Goal: Task Accomplishment & Management: Use online tool/utility

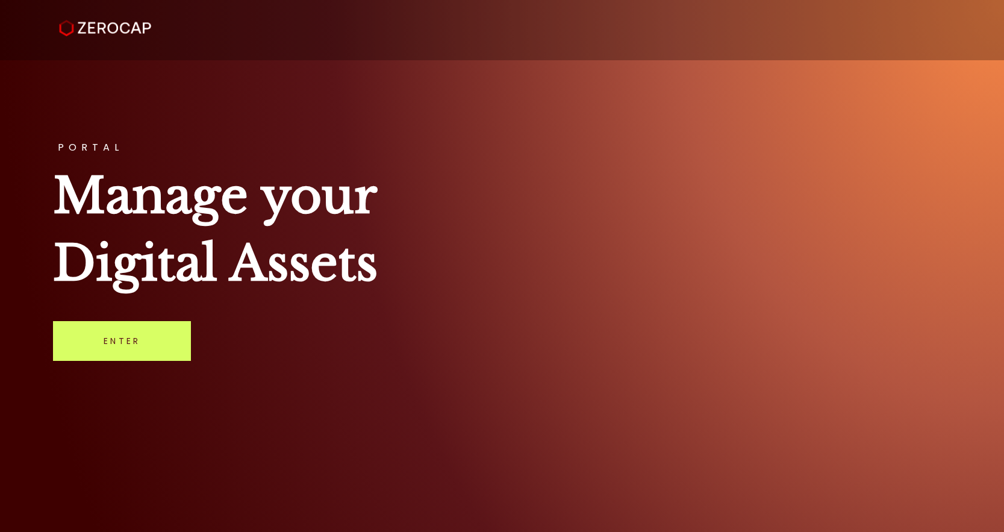
click at [96, 343] on link "Enter" at bounding box center [122, 341] width 138 height 40
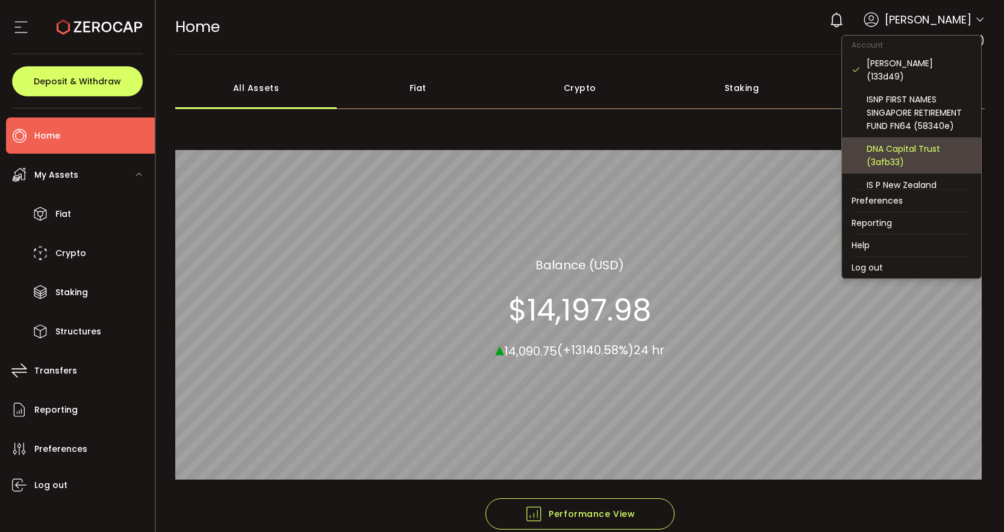
click at [918, 142] on div "DNA Capital Trust (3afb33)" at bounding box center [919, 155] width 105 height 27
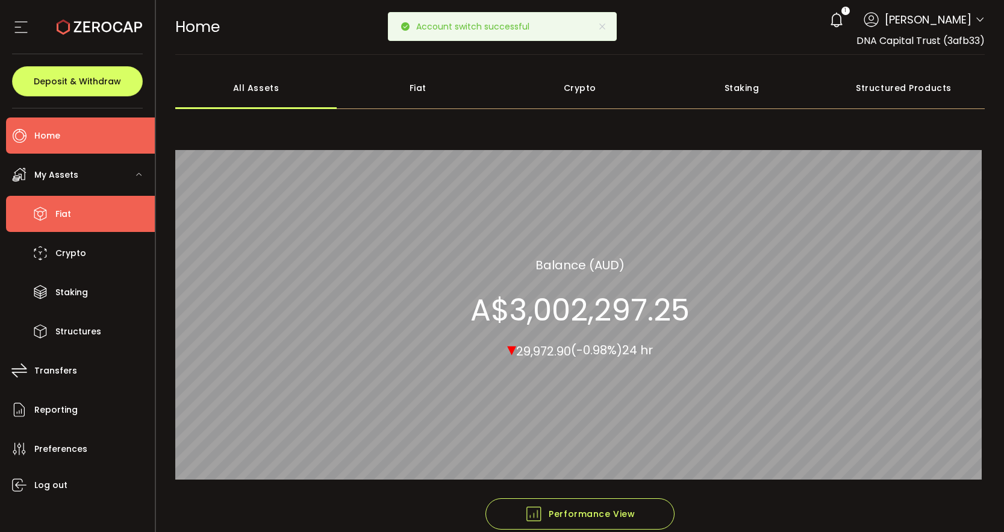
click at [69, 219] on span "Fiat" at bounding box center [63, 213] width 16 height 17
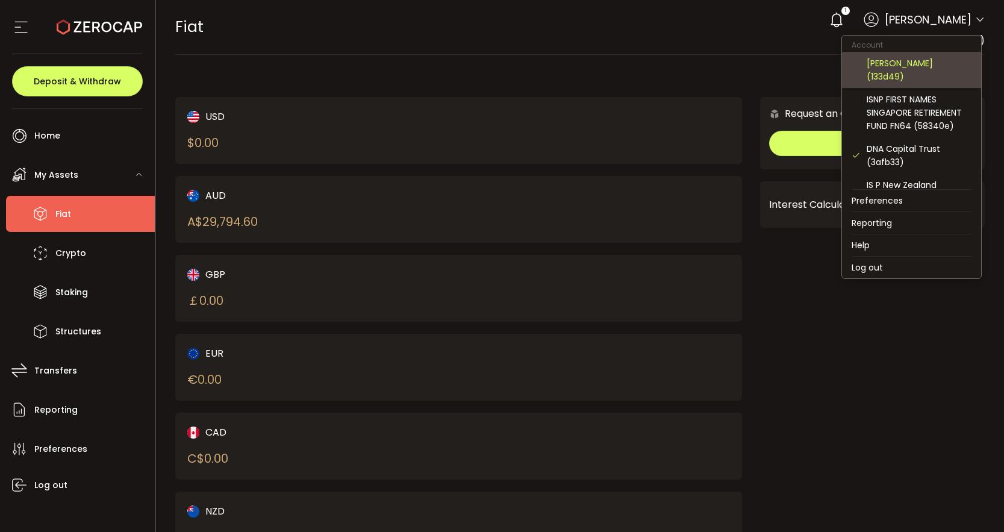
click at [914, 64] on div "[PERSON_NAME] (133d49)" at bounding box center [919, 70] width 105 height 27
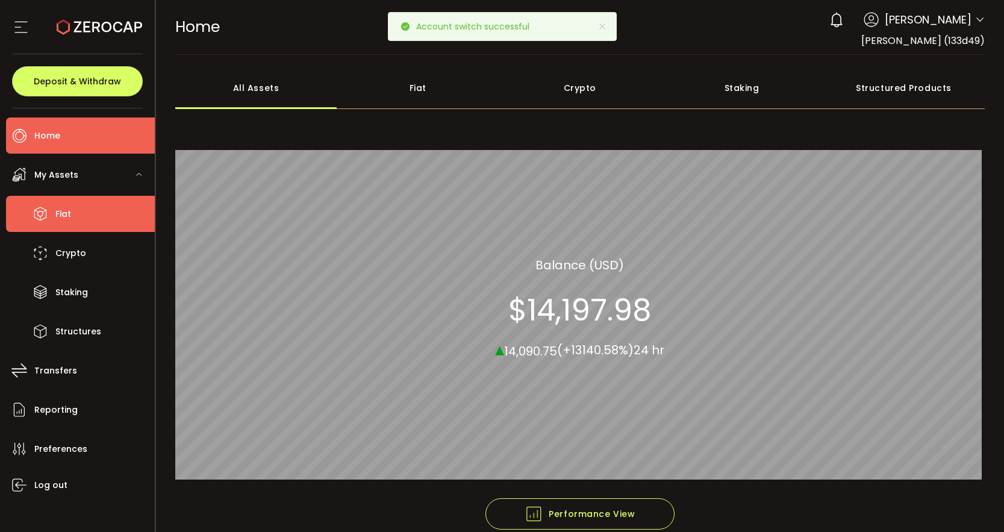
click at [71, 206] on li "Fiat" at bounding box center [80, 214] width 149 height 36
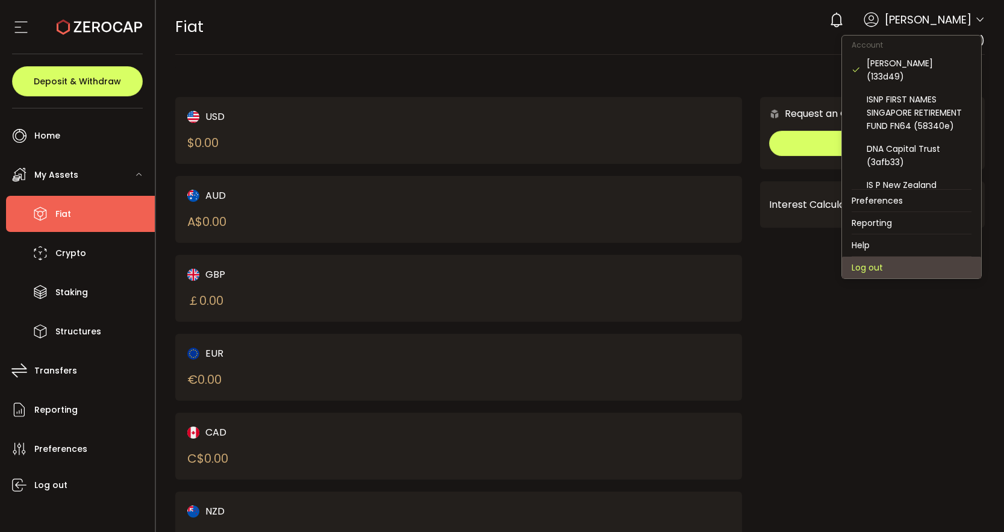
click at [896, 260] on li "Log out" at bounding box center [911, 268] width 139 height 22
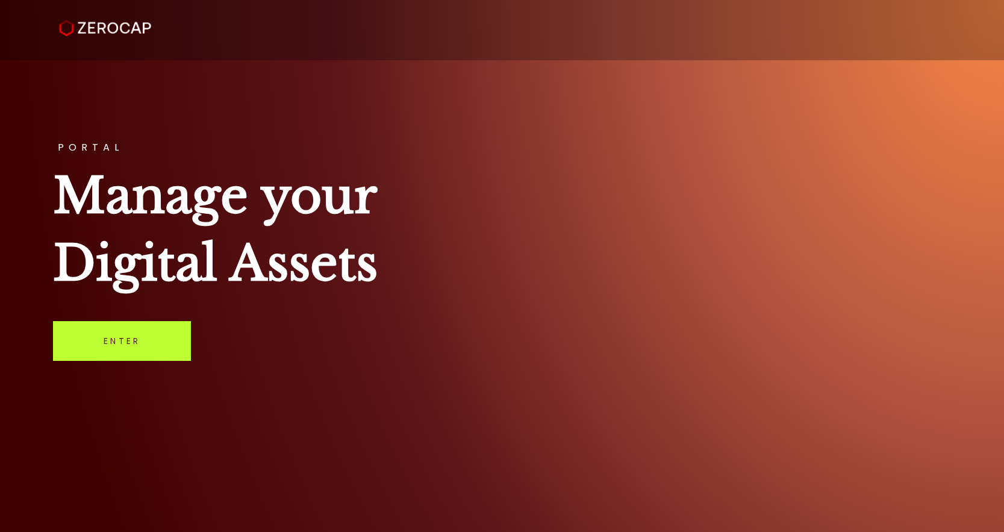
click at [131, 340] on link "Enter" at bounding box center [122, 341] width 138 height 40
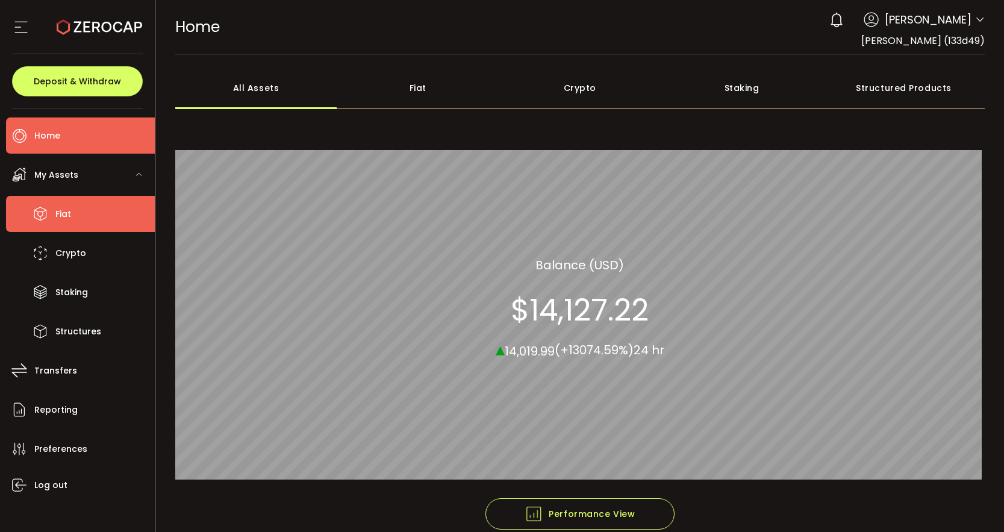
click at [99, 219] on li "Fiat" at bounding box center [80, 214] width 149 height 36
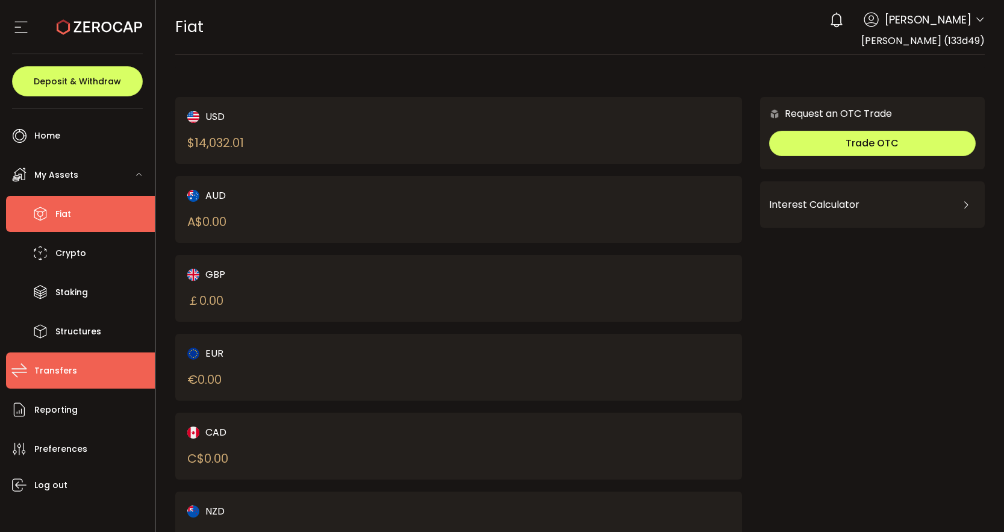
click at [70, 377] on span "Transfers" at bounding box center [55, 370] width 43 height 17
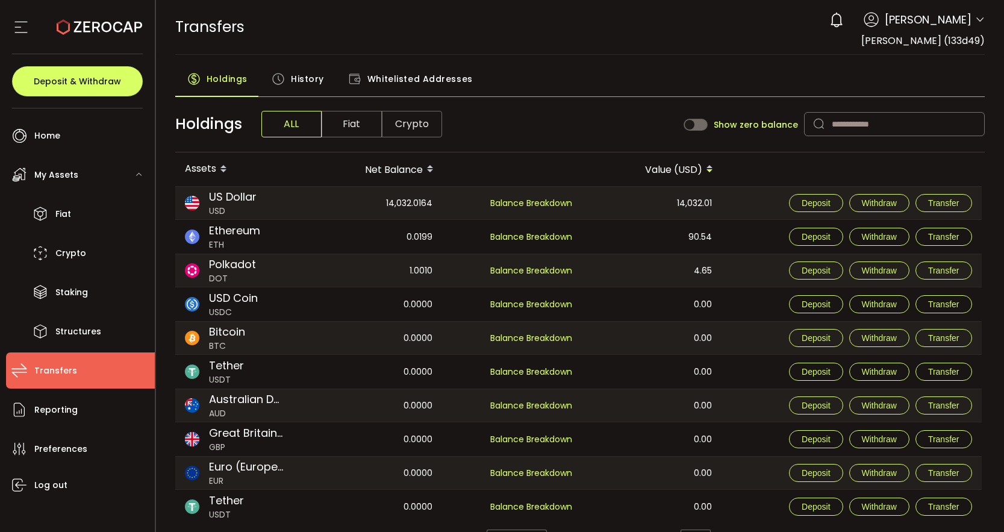
click at [357, 122] on span "Fiat" at bounding box center [352, 124] width 60 height 27
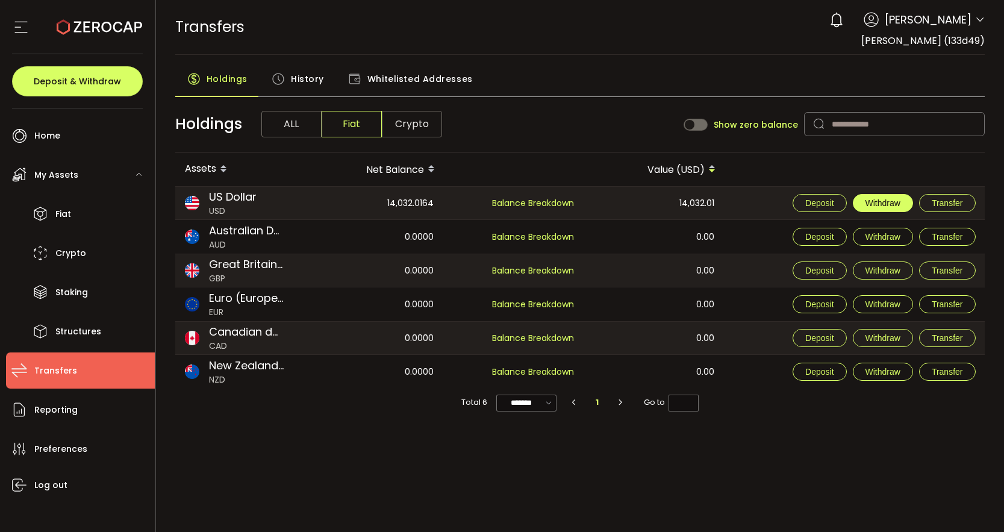
click at [887, 205] on span "Withdraw" at bounding box center [883, 203] width 35 height 10
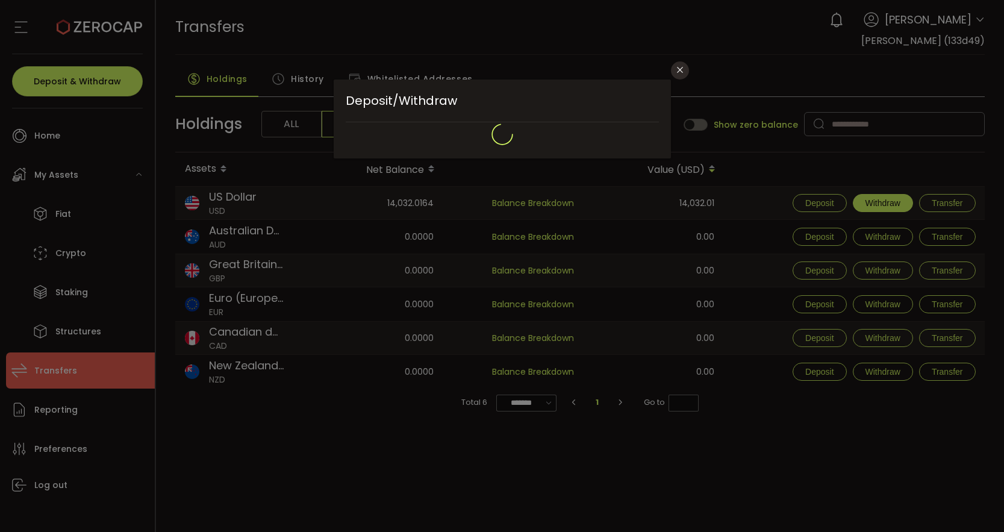
type input "**********"
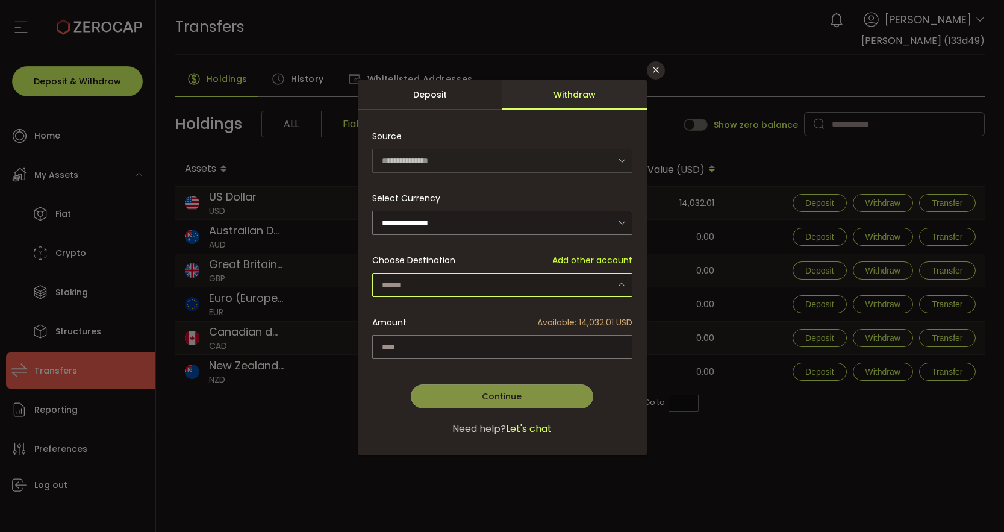
click at [520, 289] on input "dialog" at bounding box center [502, 285] width 260 height 24
click at [518, 319] on li "David Wills - DavidUSD - 4844" at bounding box center [504, 316] width 264 height 20
type input "**********"
click at [490, 350] on input "dialog" at bounding box center [502, 347] width 260 height 24
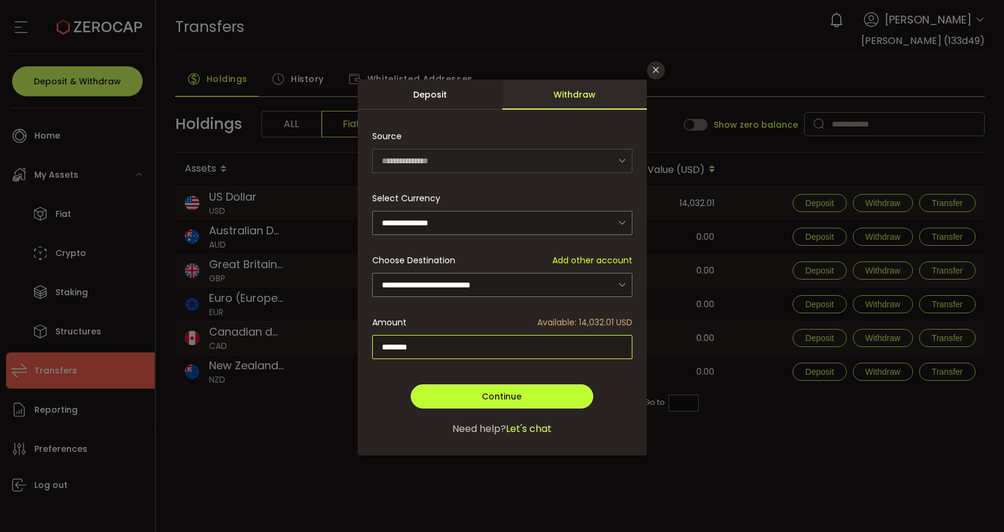
type input "********"
click at [529, 395] on button "Continue" at bounding box center [502, 396] width 182 height 24
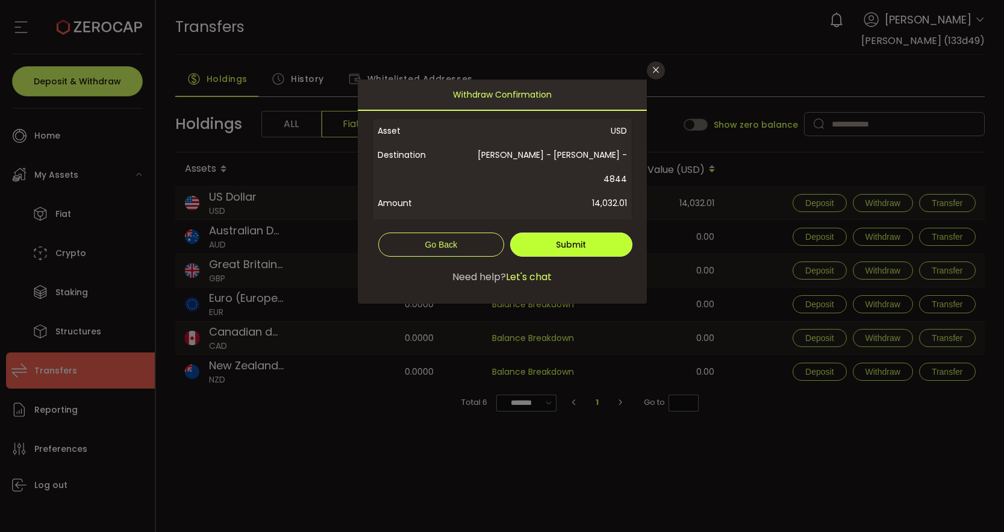
click at [583, 239] on span "Submit" at bounding box center [571, 245] width 30 height 12
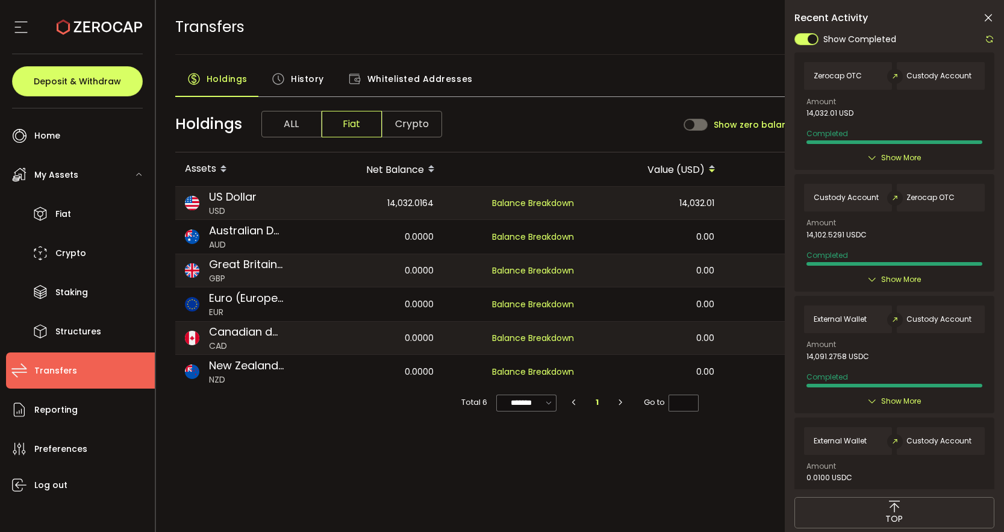
click at [986, 20] on icon at bounding box center [989, 18] width 12 height 12
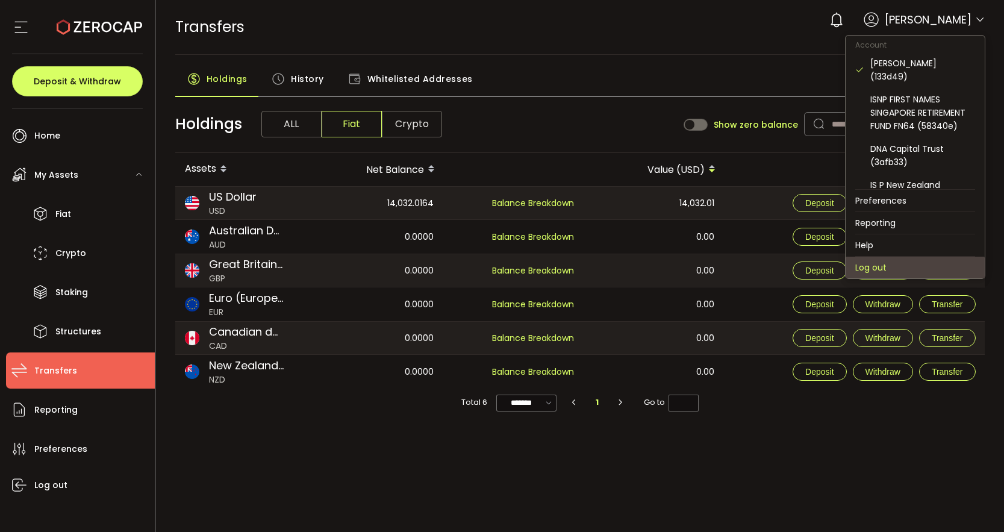
click at [892, 266] on li "Log out" at bounding box center [915, 268] width 139 height 22
